Goal: Check status: Check status

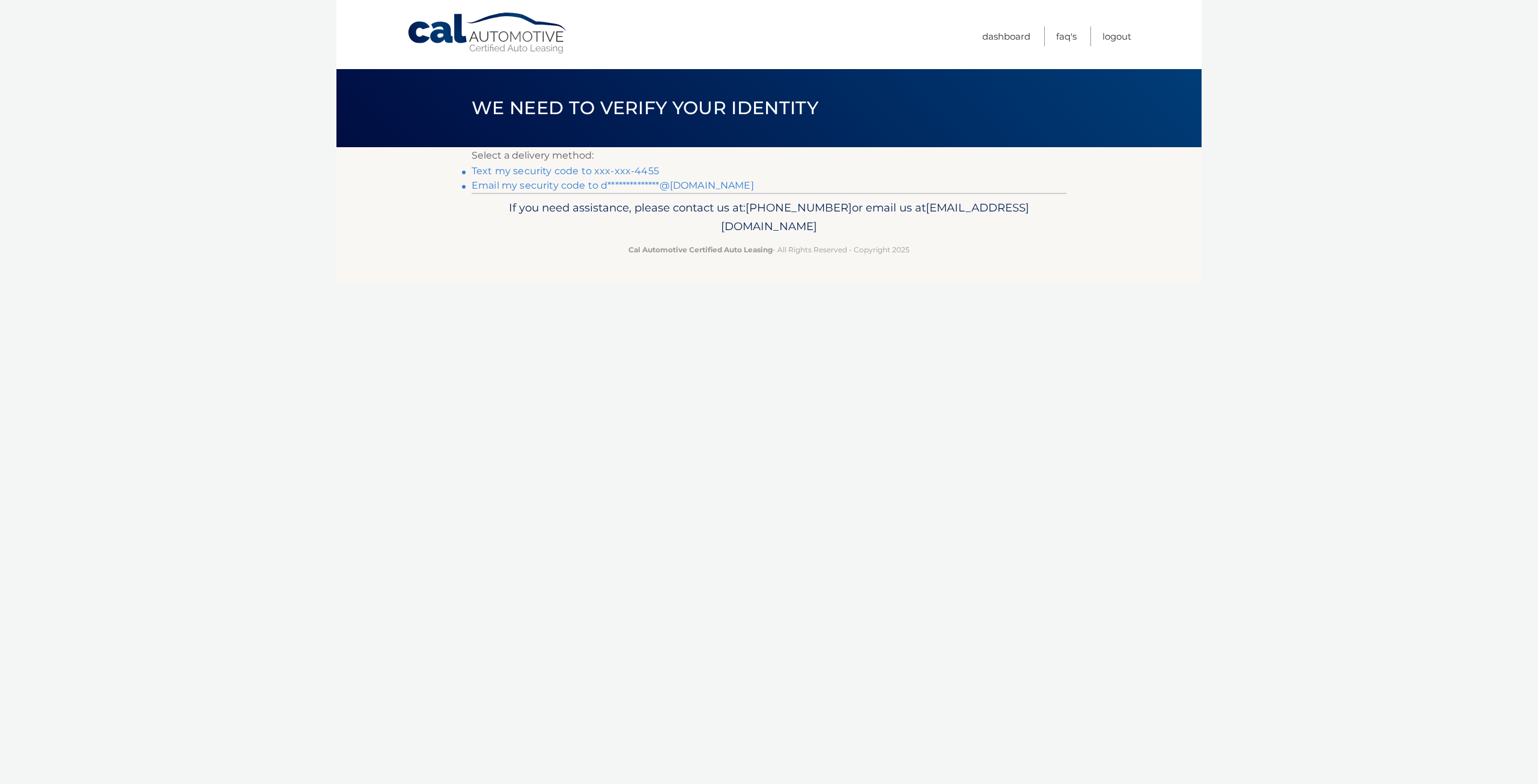
click at [615, 168] on link "Text my security code to xxx-xxx-4455" at bounding box center [565, 171] width 187 height 12
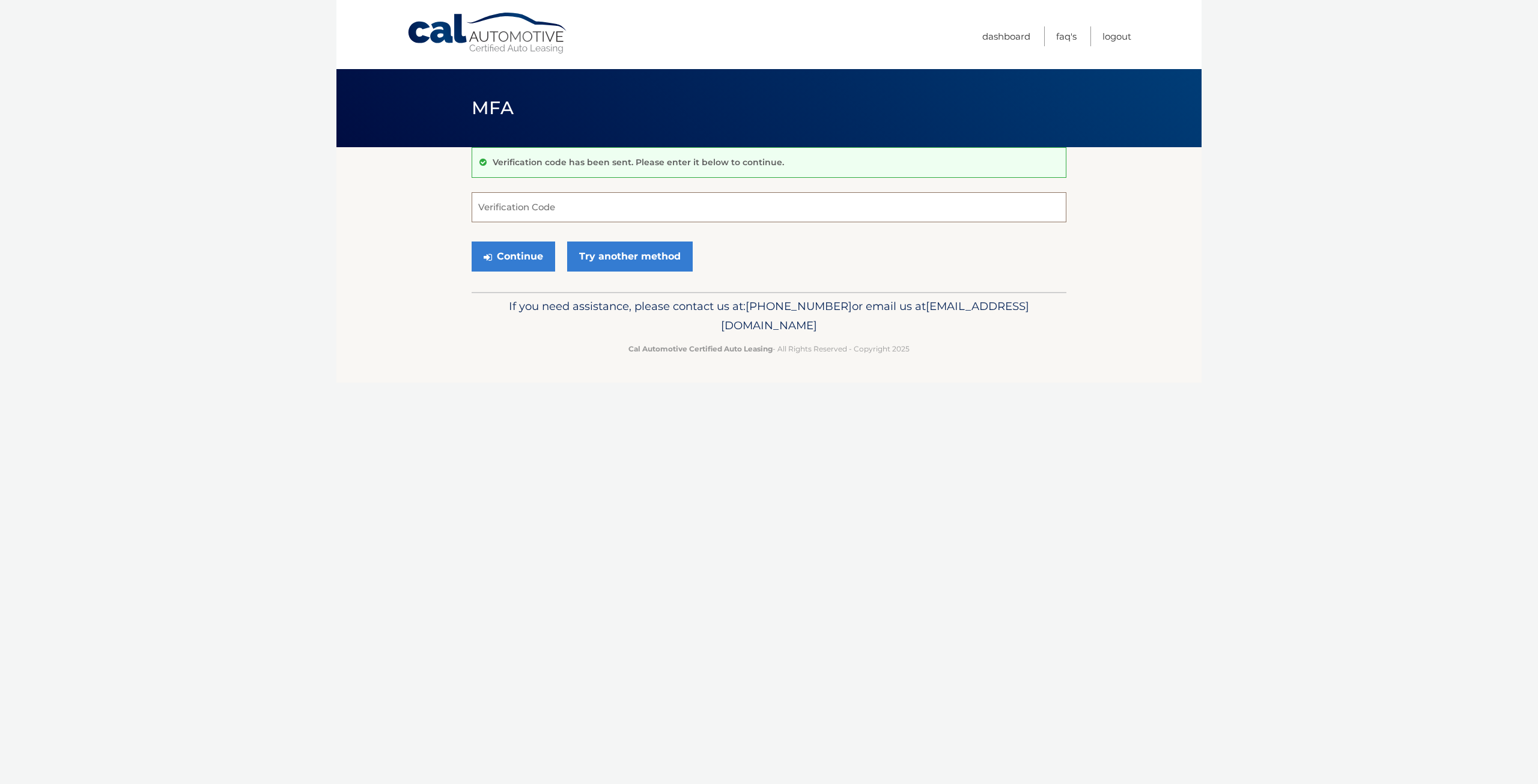
click at [613, 205] on input "Verification Code" at bounding box center [769, 207] width 595 height 30
type input "928581"
click at [504, 254] on button "Continue" at bounding box center [513, 257] width 83 height 30
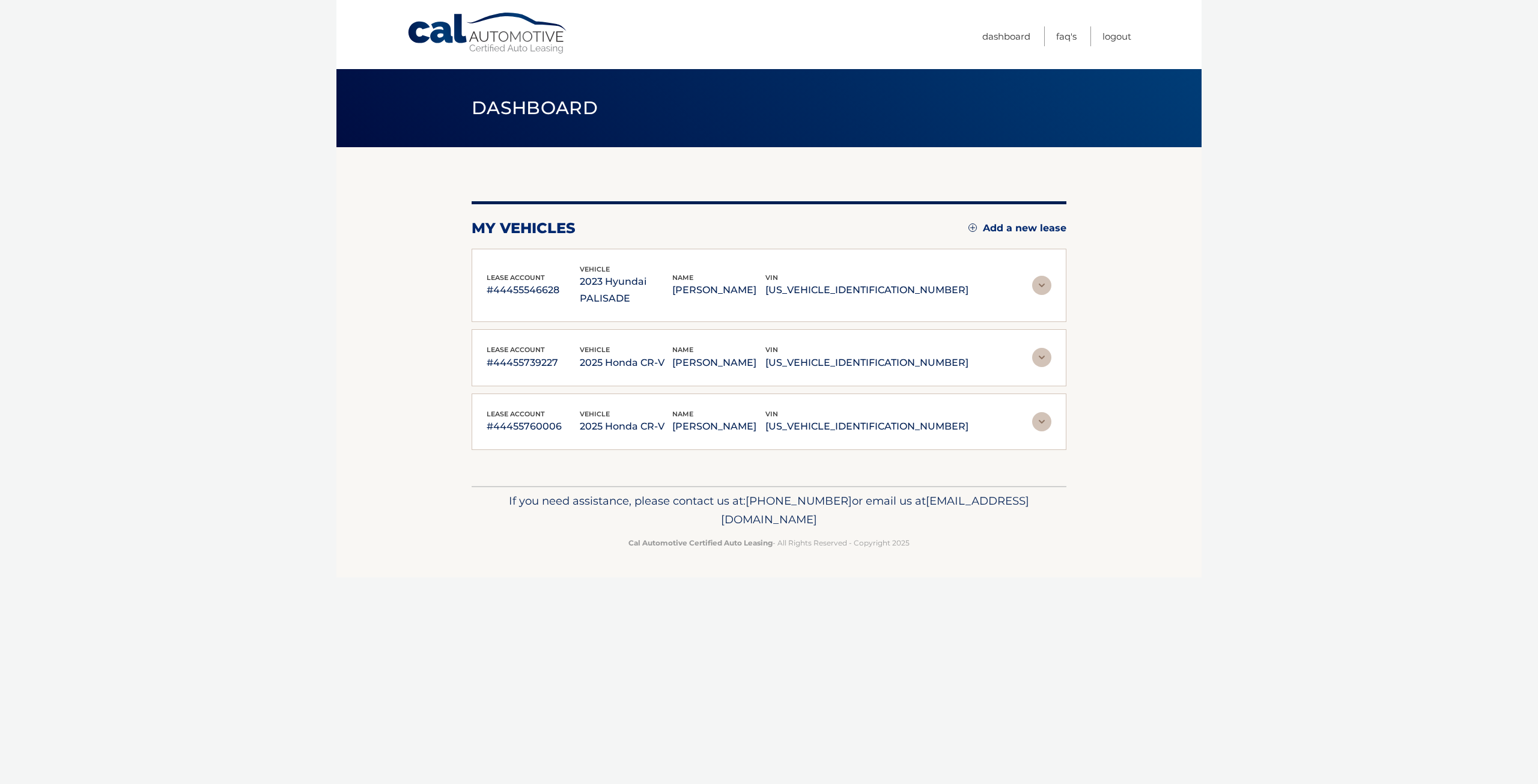
click at [533, 418] on p "#44455760006" at bounding box center [533, 427] width 93 height 17
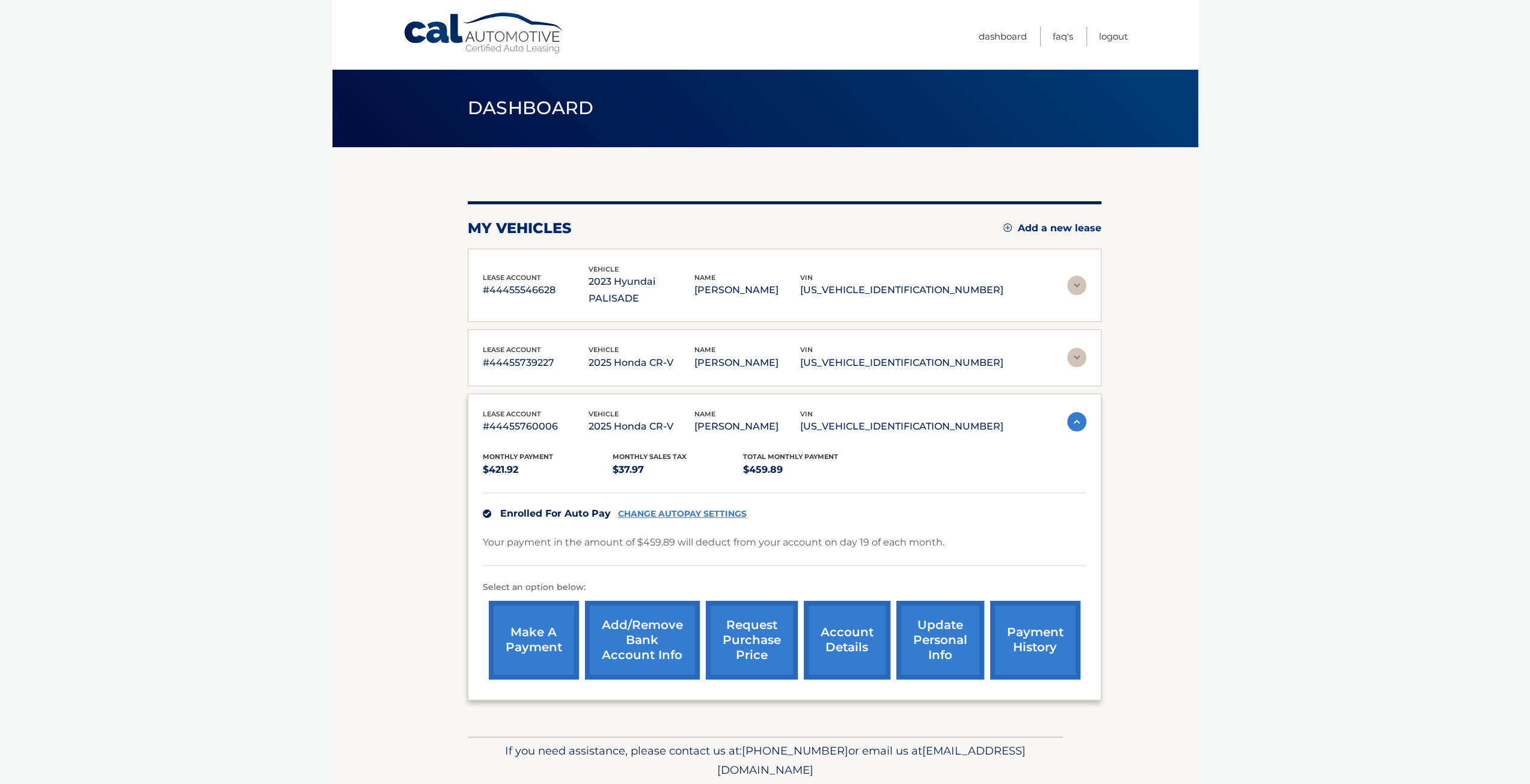
click at [1048, 609] on link "payment history" at bounding box center [1035, 640] width 90 height 78
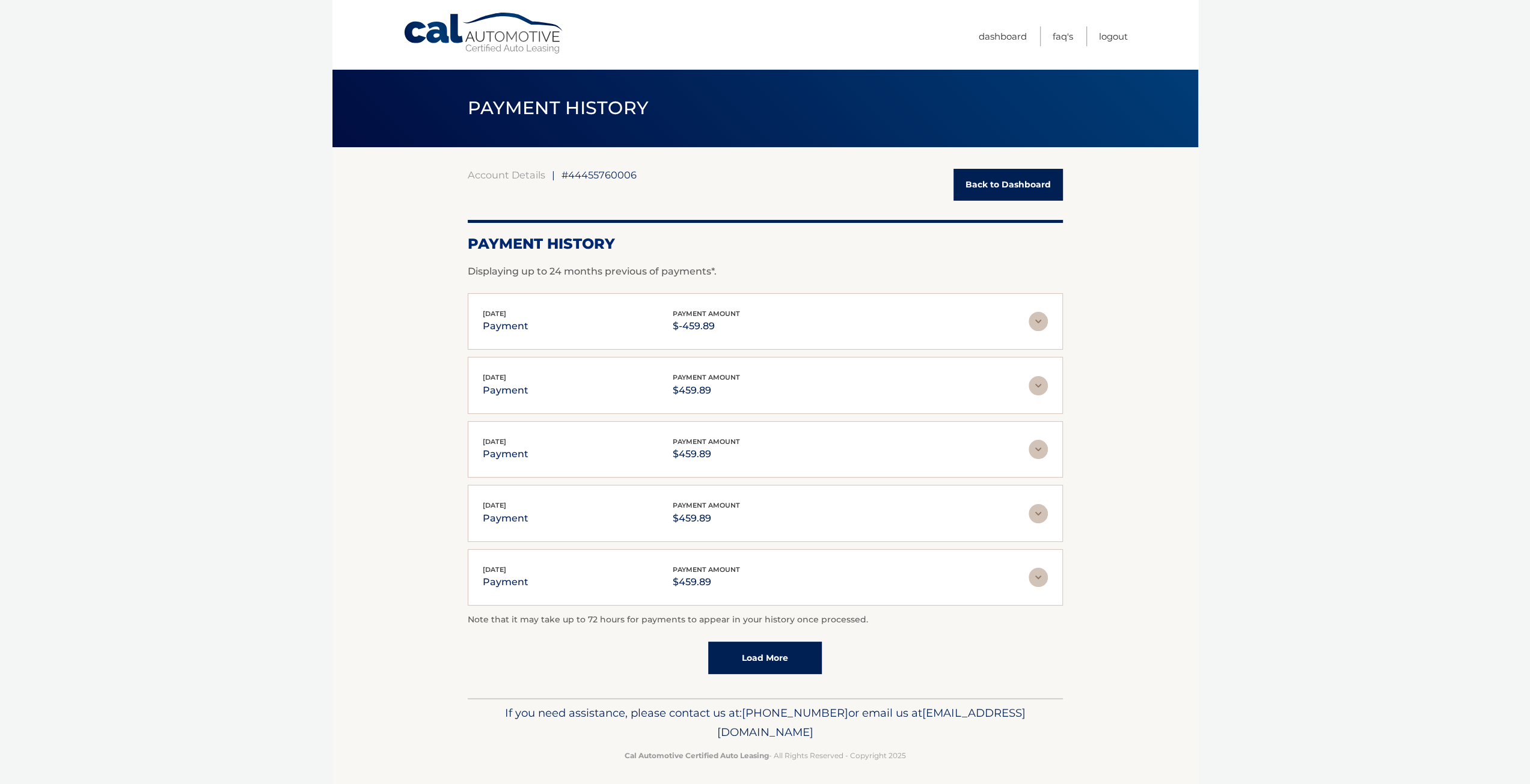
click at [1002, 187] on link "Back to Dashboard" at bounding box center [1007, 185] width 109 height 32
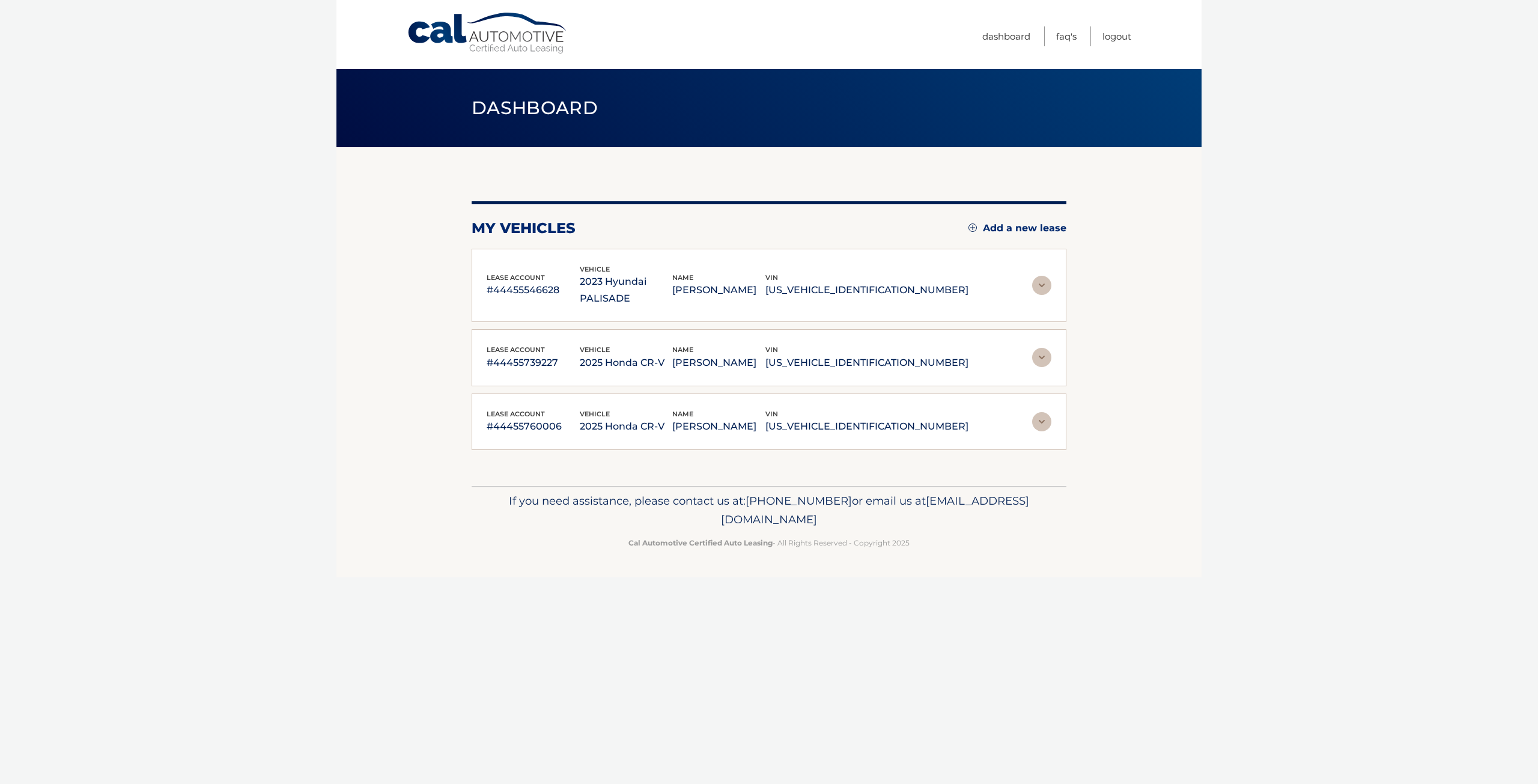
click at [536, 418] on p "#44455760006" at bounding box center [533, 427] width 93 height 17
